Goal: Task Accomplishment & Management: Manage account settings

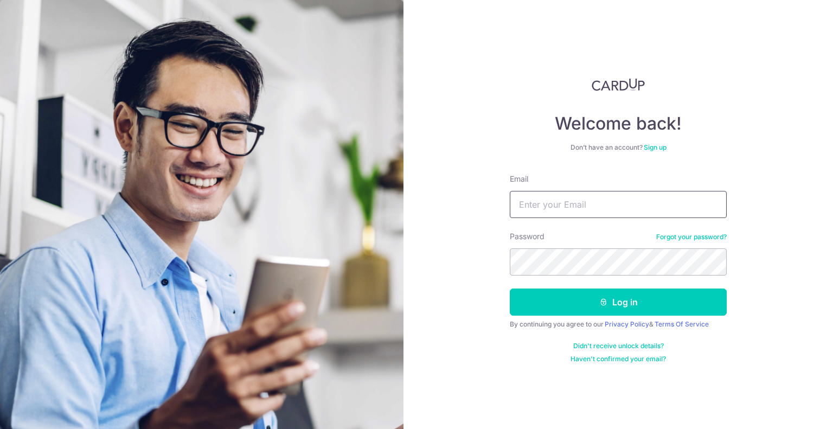
drag, startPoint x: 0, startPoint y: 0, endPoint x: 525, endPoint y: 202, distance: 562.5
click at [525, 202] on input "Email" at bounding box center [618, 204] width 217 height 27
type input "nicholasyudhistira@gmail.com"
click at [510, 288] on button "Log in" at bounding box center [618, 301] width 217 height 27
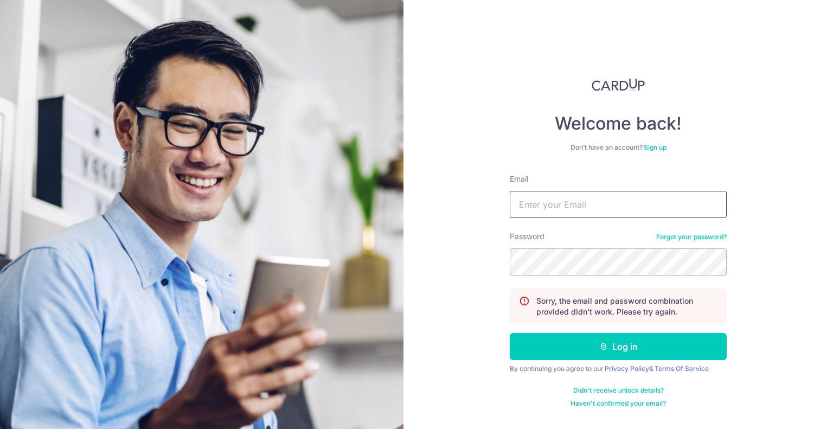
click at [595, 211] on input "Email" at bounding box center [618, 204] width 217 height 27
type input "[EMAIL_ADDRESS][DOMAIN_NAME]"
click at [510, 333] on button "Log in" at bounding box center [618, 346] width 217 height 27
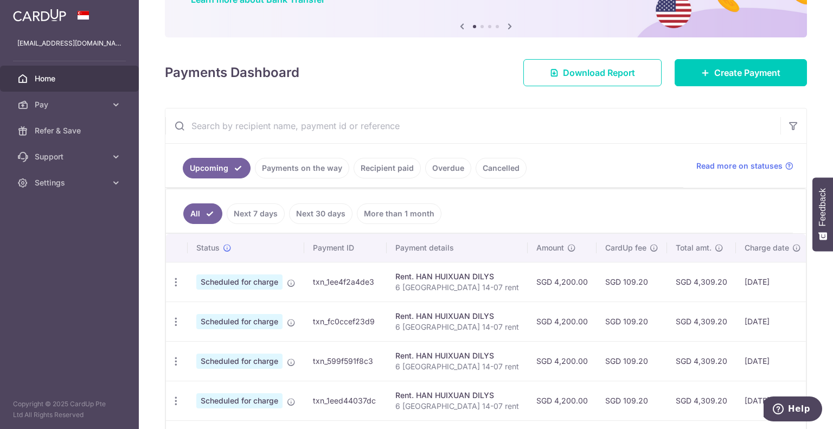
click at [267, 280] on span "Scheduled for charge" at bounding box center [239, 281] width 86 height 15
click at [177, 278] on icon "button" at bounding box center [175, 282] width 11 height 11
click at [205, 306] on span "Update payment" at bounding box center [234, 311] width 74 height 13
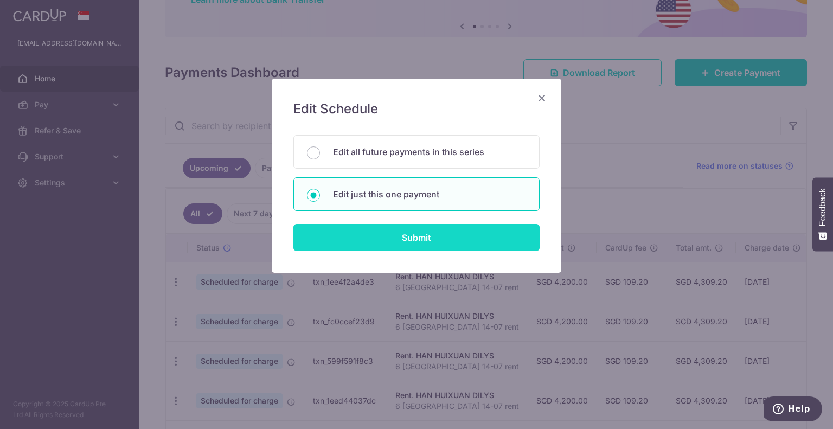
click at [402, 236] on input "Submit" at bounding box center [416, 237] width 246 height 27
radio input "true"
type input "4,200.00"
type input "01/10/2025"
type input "6 Derbyshire 14-07 rent"
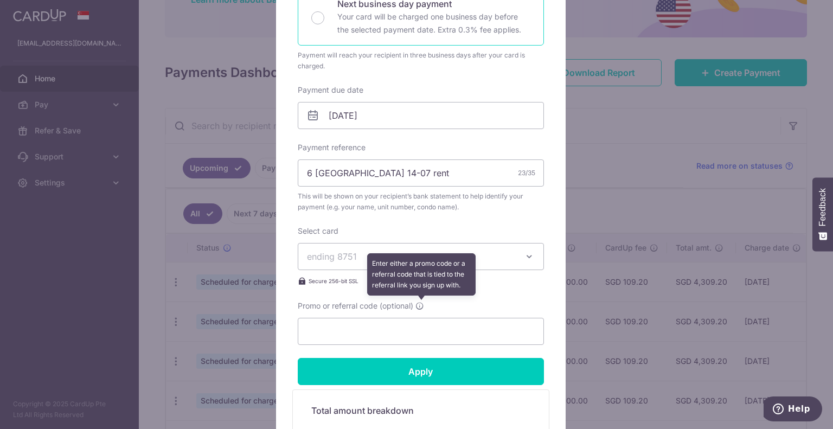
scroll to position [322, 0]
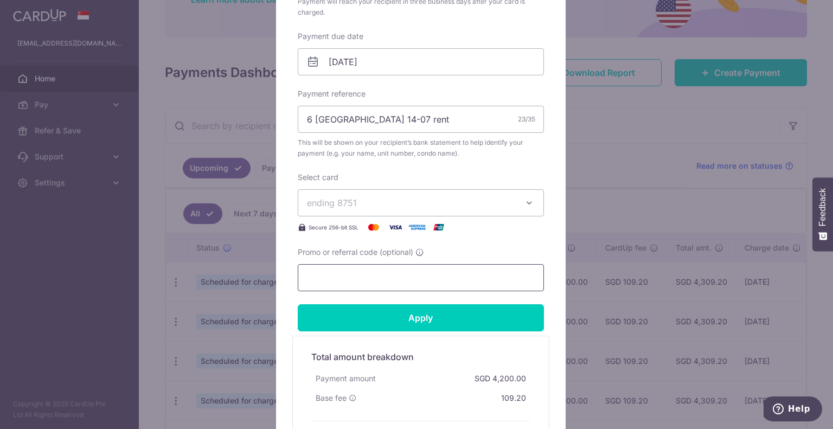
click at [366, 279] on input "Promo or referral code (optional)" at bounding box center [421, 277] width 246 height 27
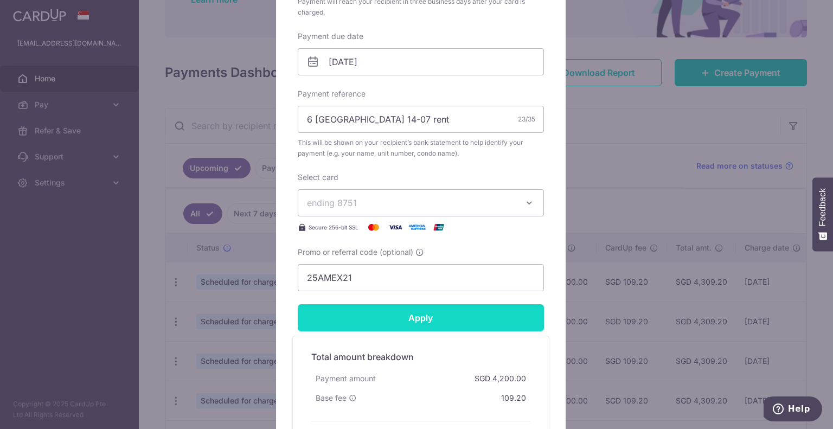
click at [357, 317] on input "Apply" at bounding box center [421, 317] width 246 height 27
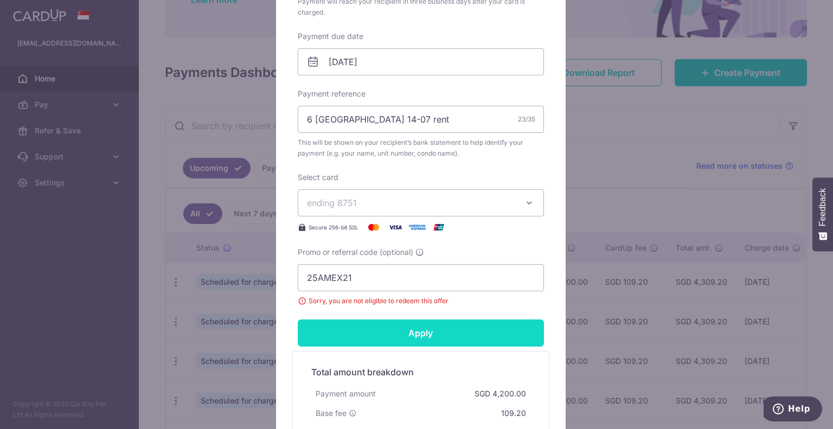
click at [353, 329] on input "Apply" at bounding box center [421, 332] width 246 height 27
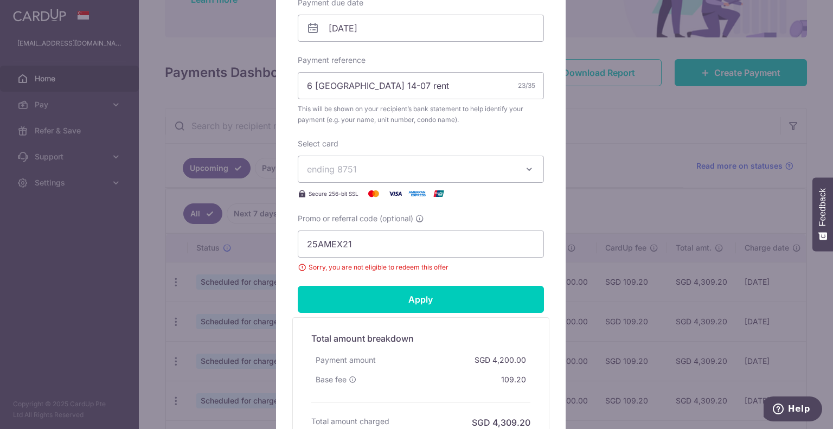
scroll to position [355, 0]
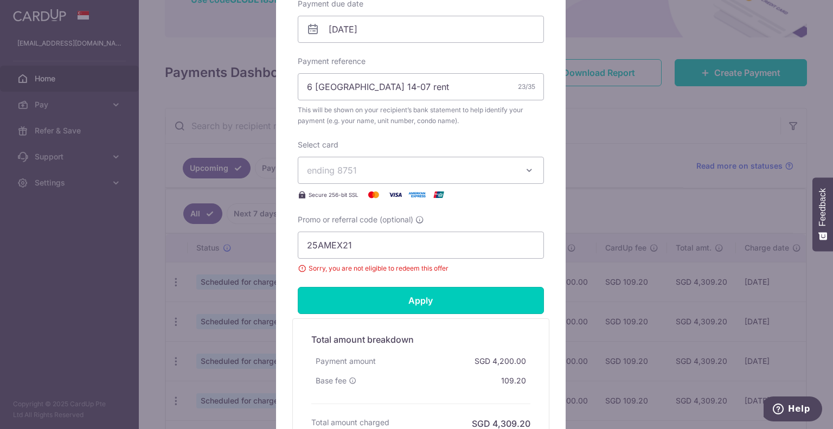
click at [422, 294] on input "Apply" at bounding box center [421, 300] width 246 height 27
drag, startPoint x: 407, startPoint y: 255, endPoint x: 242, endPoint y: 255, distance: 164.8
click at [251, 254] on div "Edit payment By clicking apply, you will make changes to all payments to HAN HU…" at bounding box center [416, 214] width 833 height 429
paste input "text"
click at [377, 313] on form "By clicking apply, you will make changes to all payments to HAN HUIXUAN DILYS s…" at bounding box center [421, 103] width 246 height 672
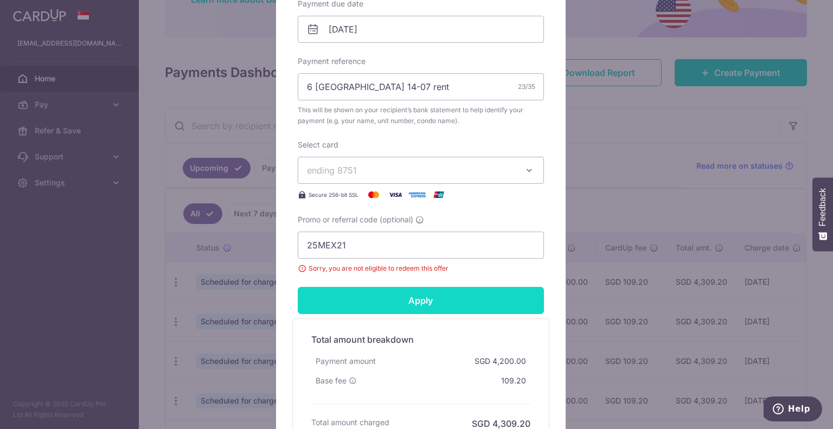
click at [382, 293] on input "Apply" at bounding box center [421, 300] width 246 height 27
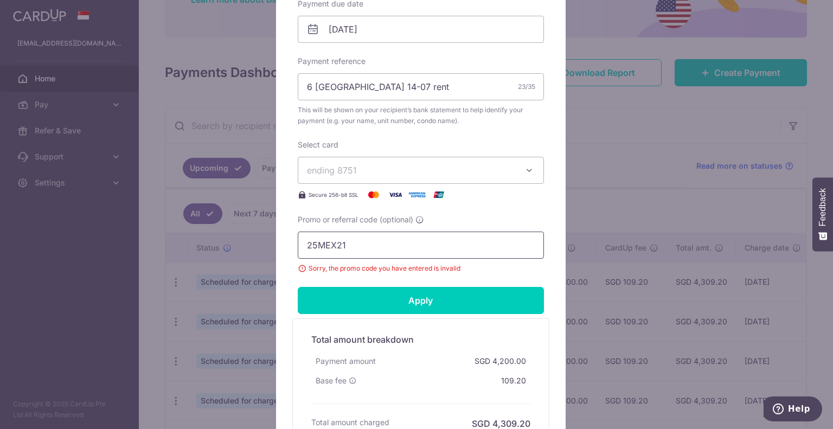
click at [315, 245] on input "25MEX21" at bounding box center [421, 245] width 246 height 27
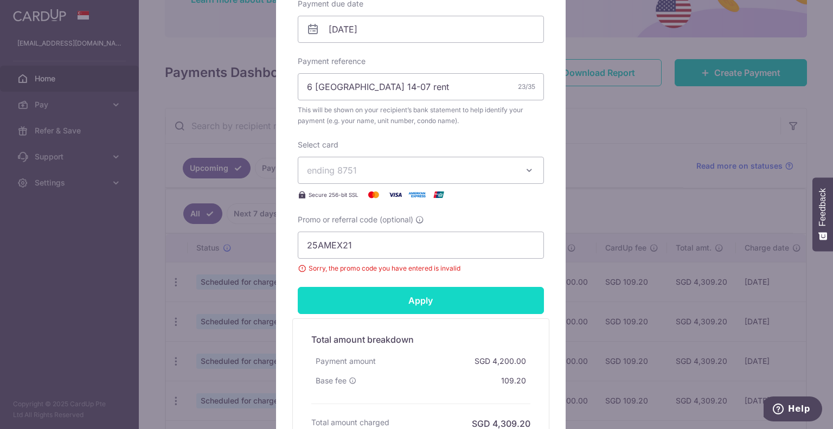
click at [356, 298] on input "Apply" at bounding box center [421, 300] width 246 height 27
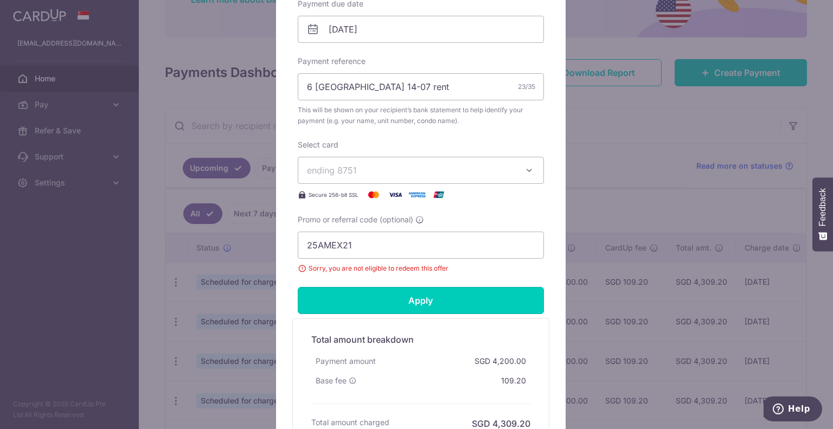
click at [356, 298] on input "Apply" at bounding box center [421, 300] width 246 height 27
drag, startPoint x: 356, startPoint y: 298, endPoint x: 359, endPoint y: 293, distance: 5.6
click at [356, 297] on input "Apply" at bounding box center [421, 300] width 246 height 27
click at [380, 243] on input "25AMEX21" at bounding box center [421, 245] width 246 height 27
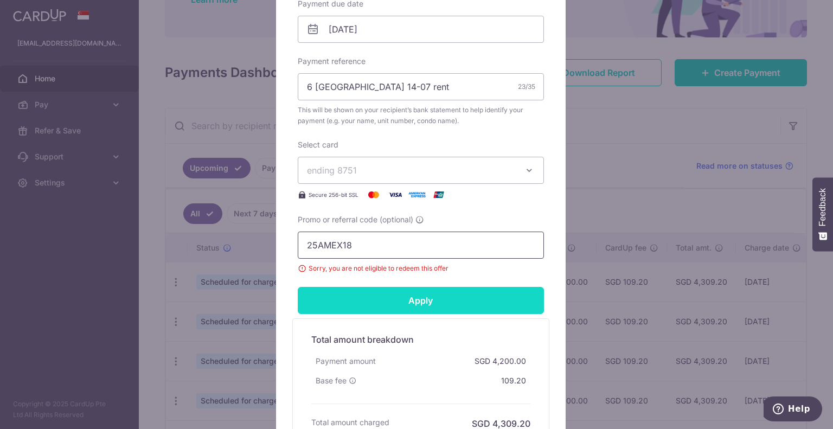
type input "25AMEX18"
click at [345, 312] on input "Apply" at bounding box center [421, 300] width 246 height 27
click at [353, 296] on input "Apply" at bounding box center [421, 300] width 246 height 27
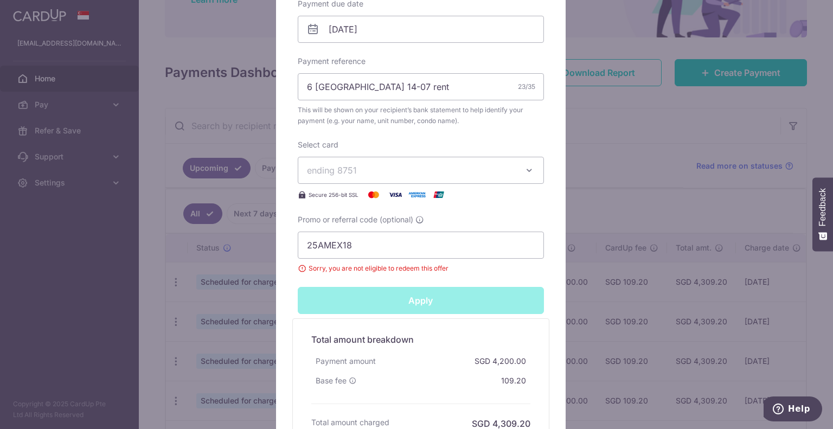
click at [353, 296] on input "Apply" at bounding box center [421, 300] width 246 height 27
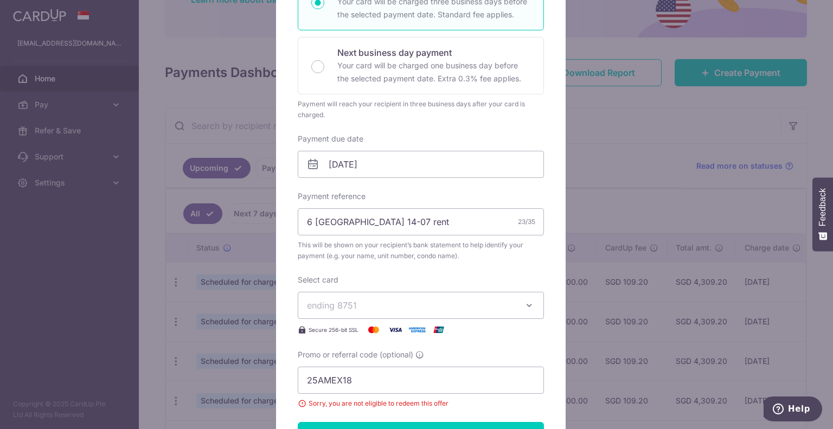
scroll to position [0, 0]
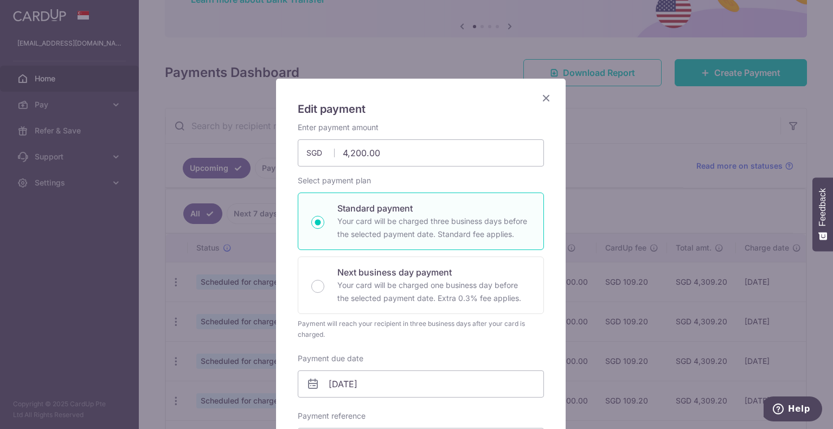
click at [540, 99] on icon "Close" at bounding box center [545, 98] width 13 height 14
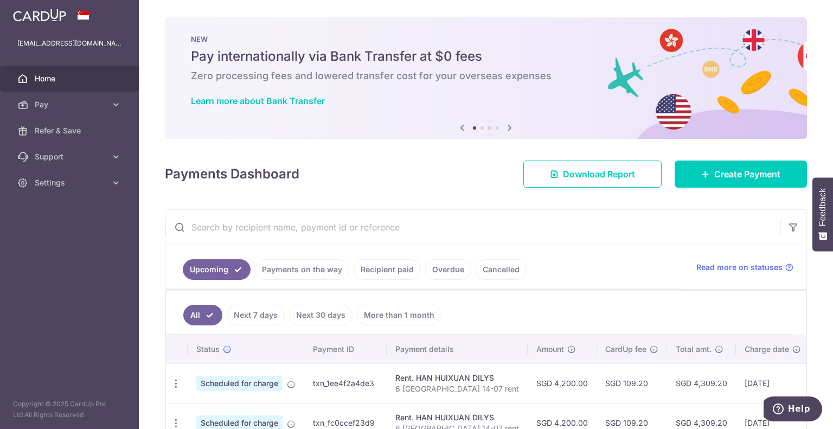
click at [290, 268] on link "Payments on the way" at bounding box center [302, 269] width 94 height 21
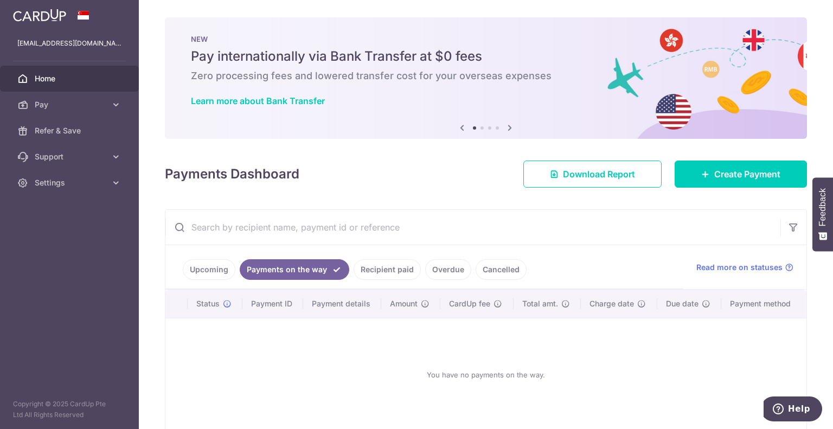
click at [206, 278] on link "Upcoming" at bounding box center [209, 269] width 53 height 21
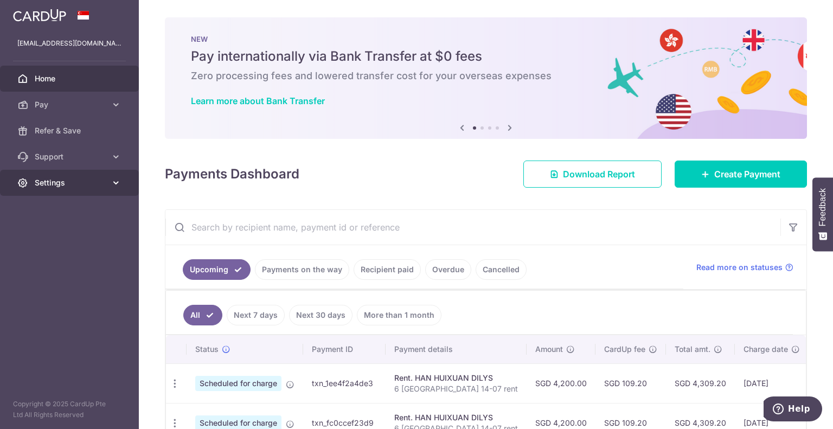
click at [93, 189] on link "Settings" at bounding box center [69, 183] width 139 height 26
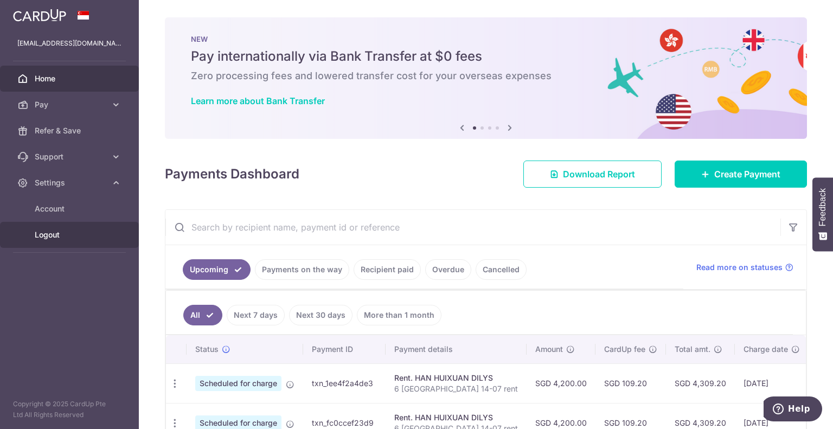
click at [42, 235] on span "Logout" at bounding box center [71, 234] width 72 height 11
